Goal: Find specific page/section: Find specific page/section

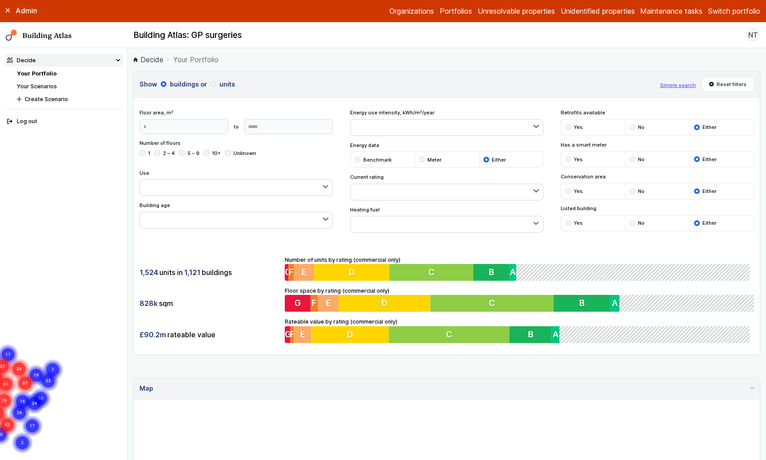
click at [36, 87] on link "Your Scenarios" at bounding box center [37, 86] width 40 height 7
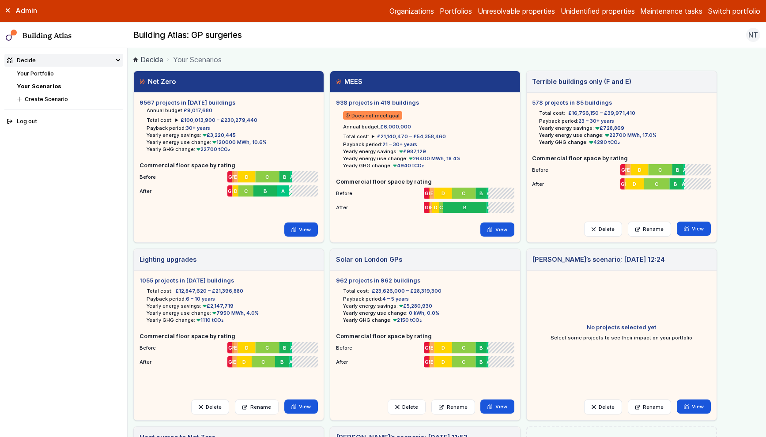
click at [43, 72] on link "Your Portfolio" at bounding box center [35, 73] width 37 height 7
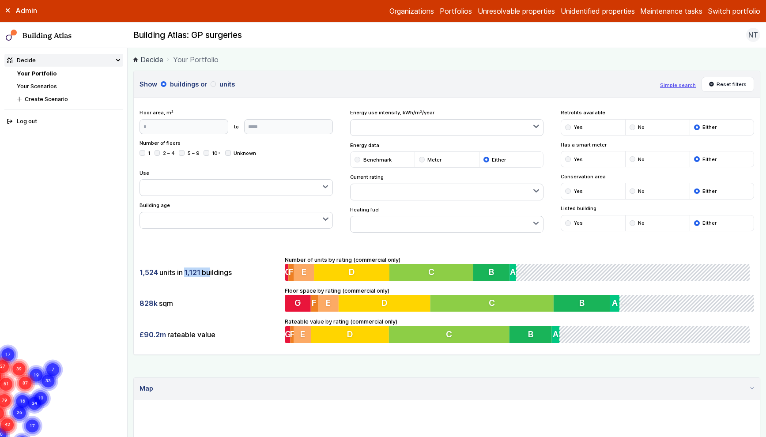
drag, startPoint x: 186, startPoint y: 273, endPoint x: 209, endPoint y: 273, distance: 22.5
click at [209, 273] on div "1,524 units in 1,121 buildings" at bounding box center [210, 272] width 140 height 17
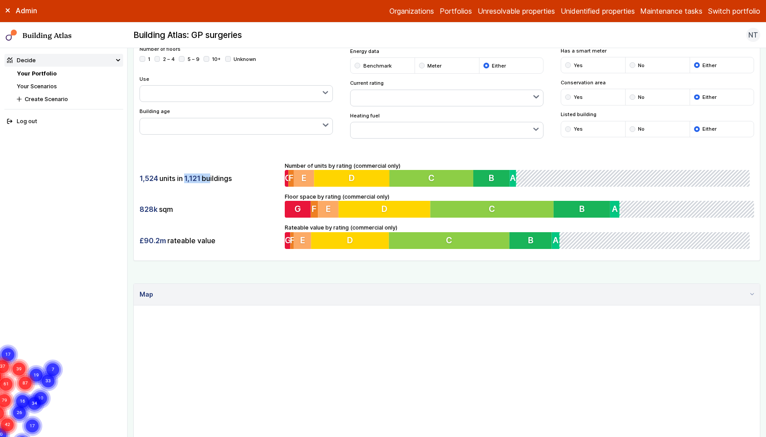
scroll to position [95, 0]
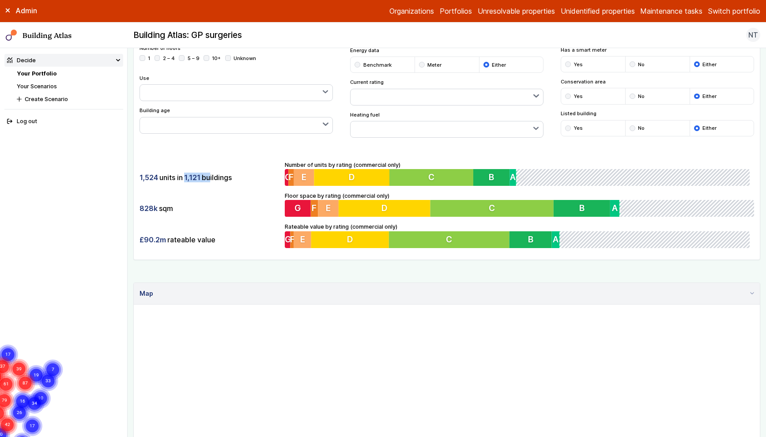
click at [193, 179] on span "1,121" at bounding box center [192, 178] width 16 height 10
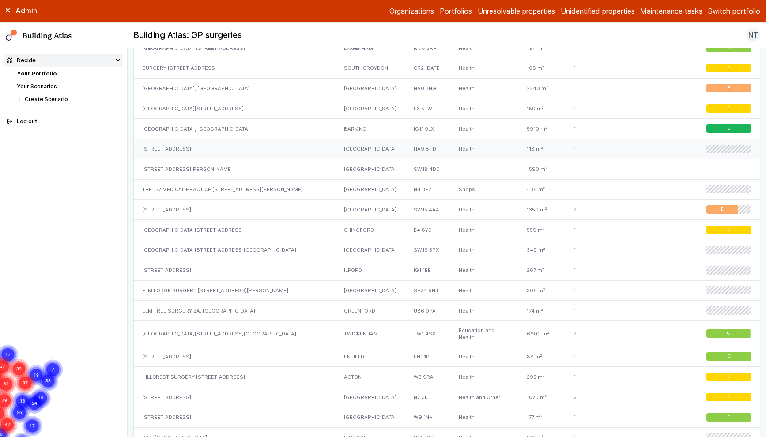
scroll to position [899, 0]
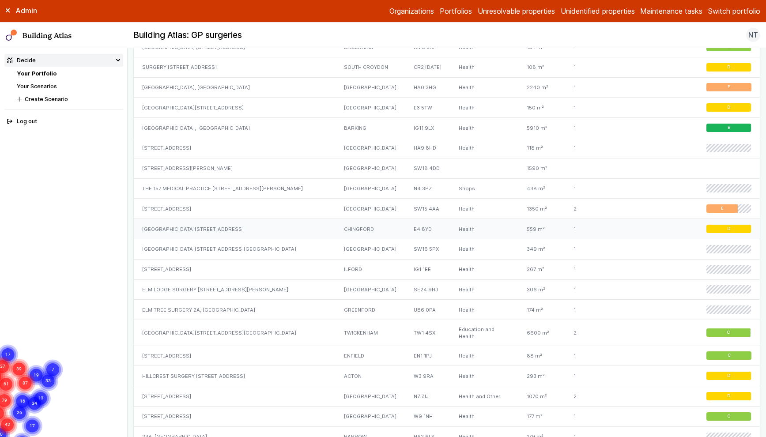
click at [190, 219] on div "[GEOGRAPHIC_DATA][STREET_ADDRESS]" at bounding box center [235, 229] width 202 height 20
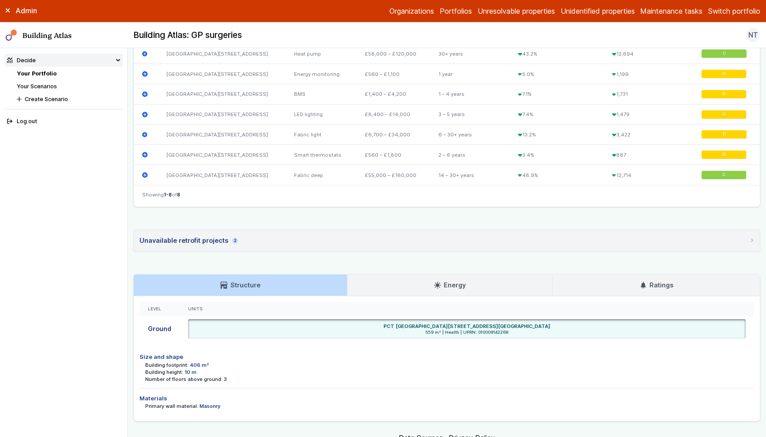
scroll to position [402, 0]
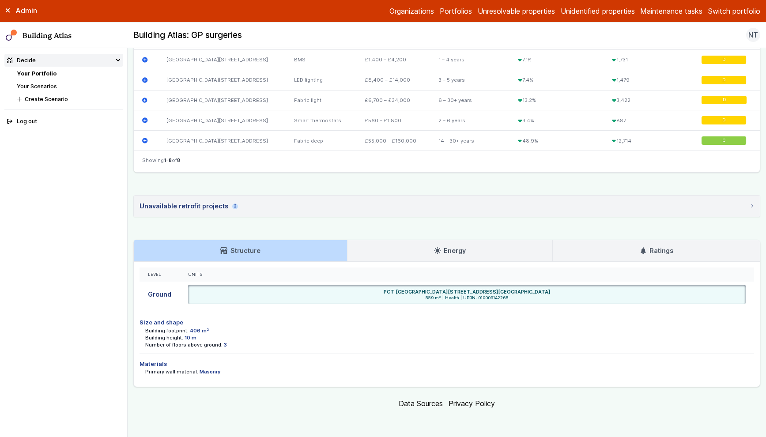
click at [401, 252] on link "Energy" at bounding box center [450, 250] width 205 height 21
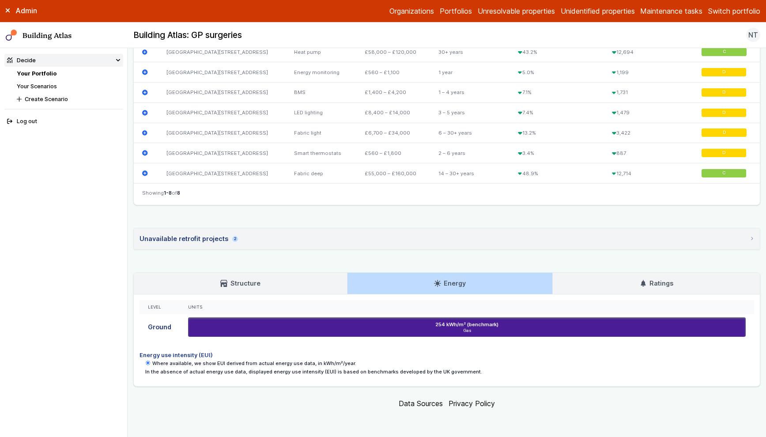
scroll to position [368, 0]
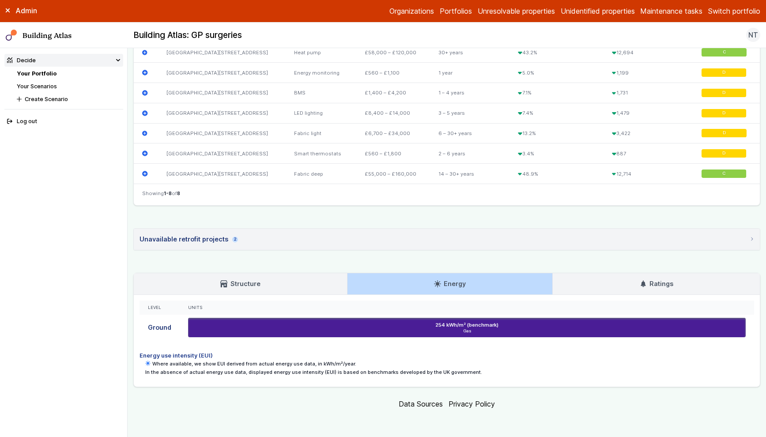
click at [611, 286] on link "Ratings" at bounding box center [656, 283] width 207 height 21
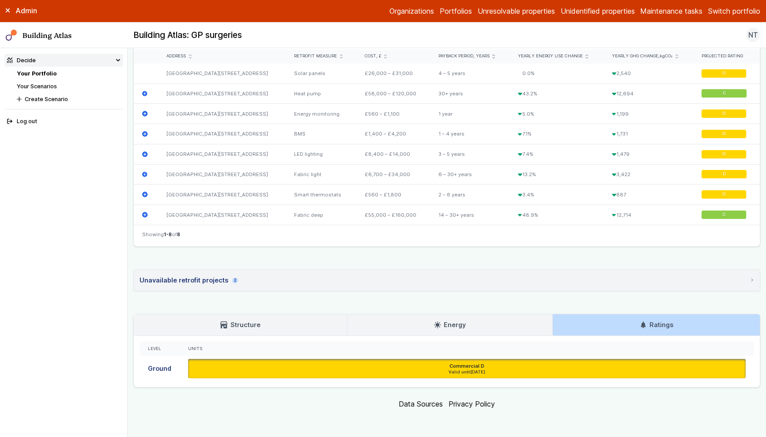
click at [249, 323] on h3 "Structure" at bounding box center [240, 325] width 40 height 10
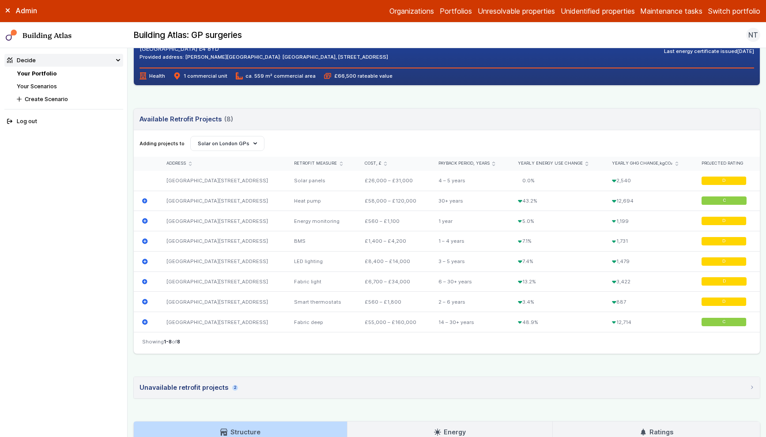
scroll to position [209, 0]
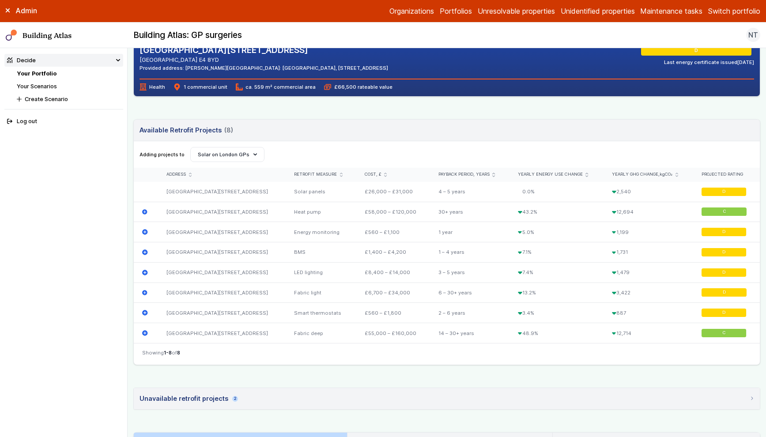
click at [44, 85] on link "Your Scenarios" at bounding box center [37, 86] width 40 height 7
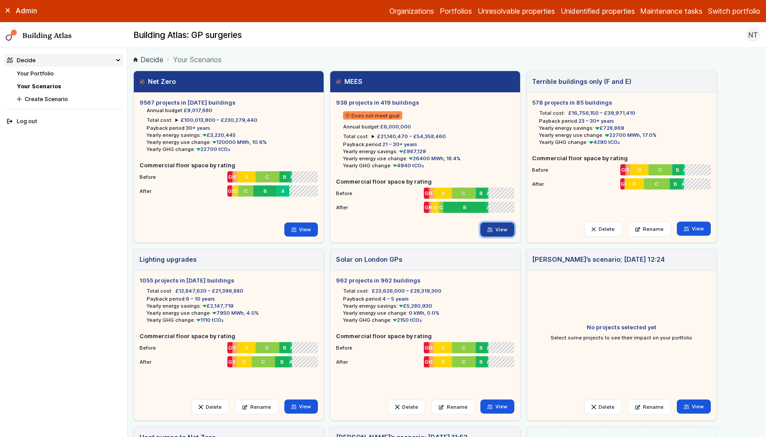
click at [497, 226] on link "View" at bounding box center [498, 230] width 34 height 14
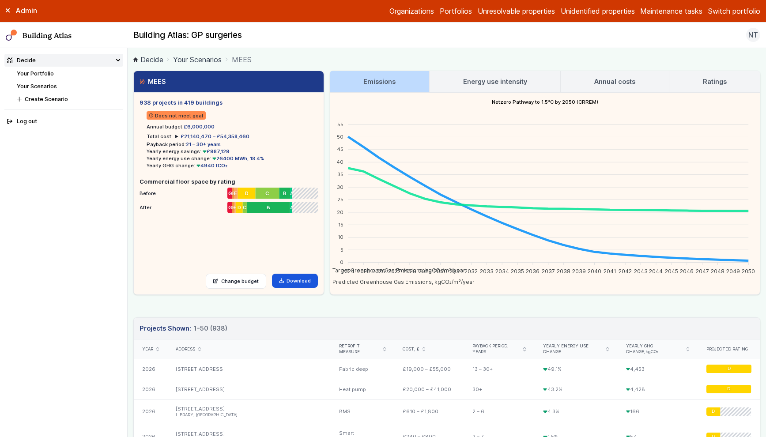
click at [175, 136] on summary "£21,140,470 – £54,358,460" at bounding box center [212, 136] width 74 height 7
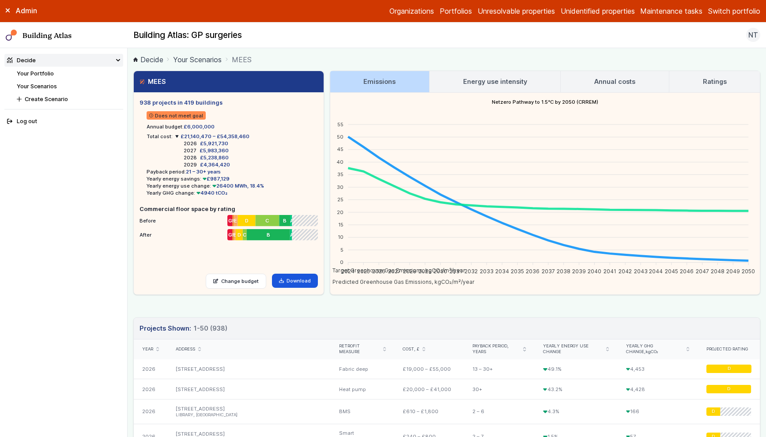
click at [688, 78] on link "Ratings" at bounding box center [715, 81] width 91 height 21
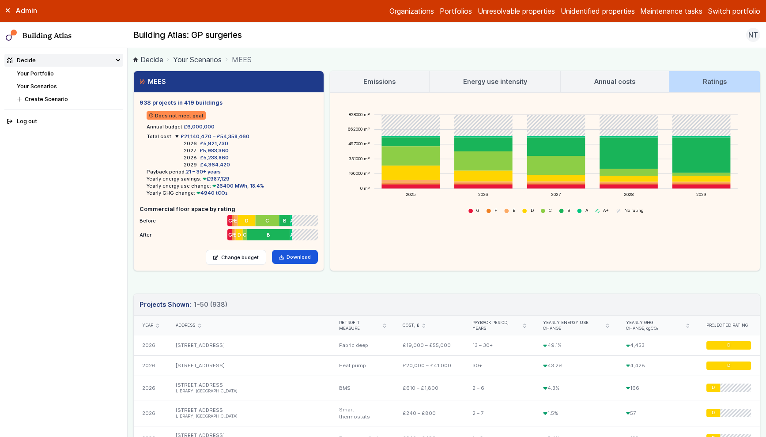
click at [474, 77] on h3 "Energy use intensity" at bounding box center [495, 82] width 64 height 10
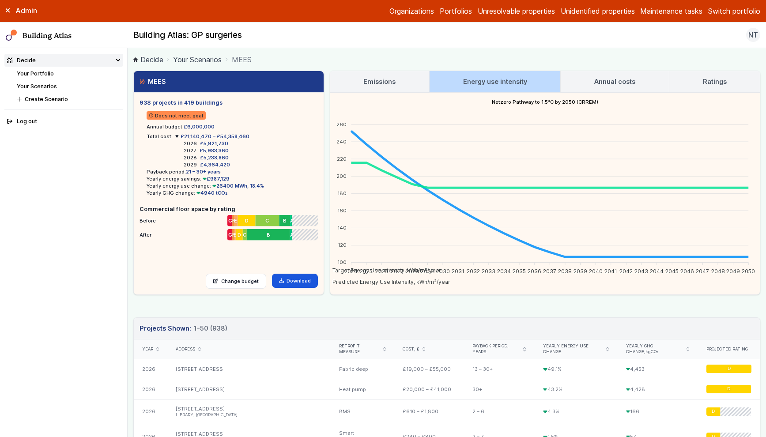
click at [628, 81] on h3 "Annual costs" at bounding box center [615, 82] width 41 height 10
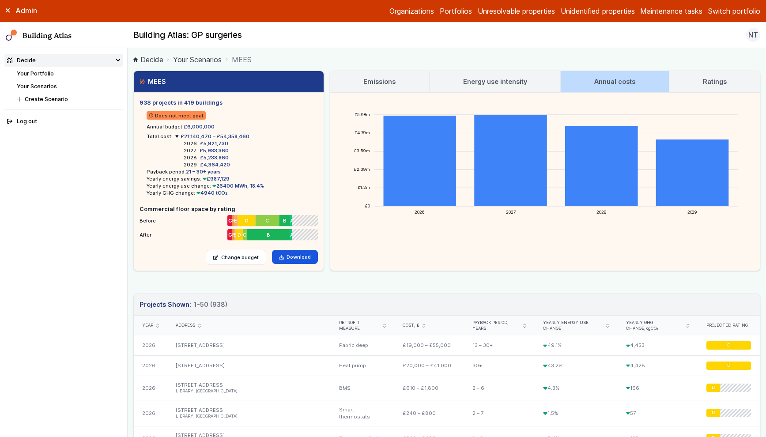
click at [45, 74] on link "Your Portfolio" at bounding box center [35, 73] width 37 height 7
